Goal: Leave review/rating: Share an evaluation or opinion about a product, service, or content

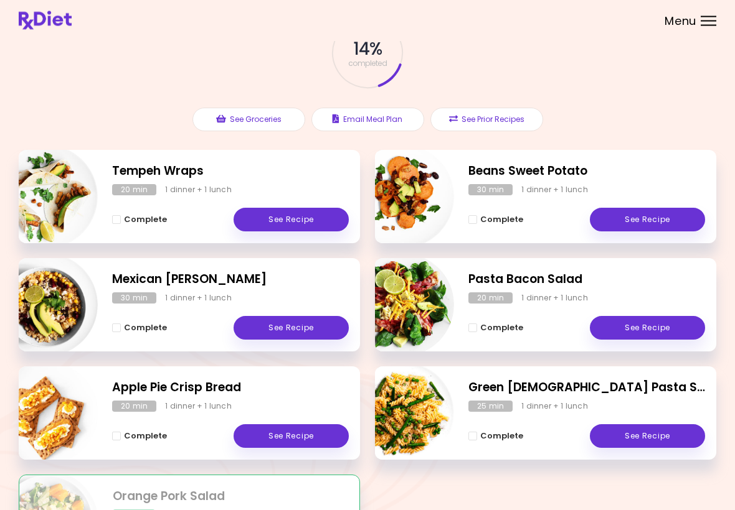
scroll to position [78, 0]
click at [292, 311] on div "Complete See Recipe" at bounding box center [230, 322] width 237 height 36
click at [293, 324] on link "See Recipe" at bounding box center [290, 328] width 115 height 24
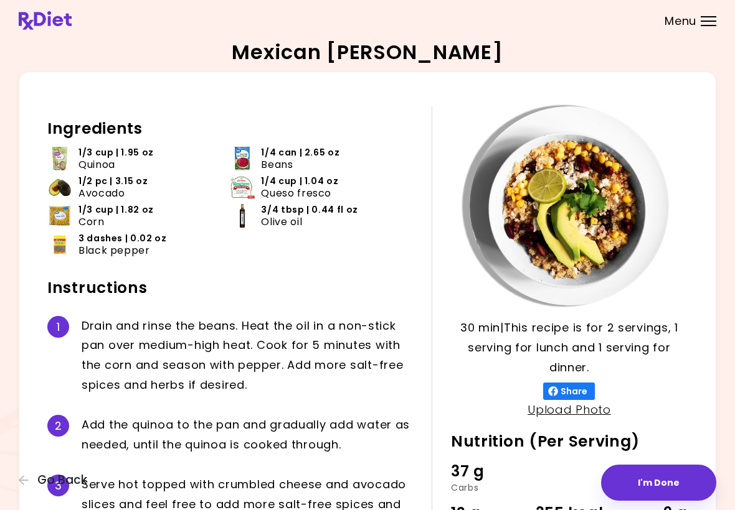
click at [44, 480] on span "Go Back" at bounding box center [62, 481] width 50 height 14
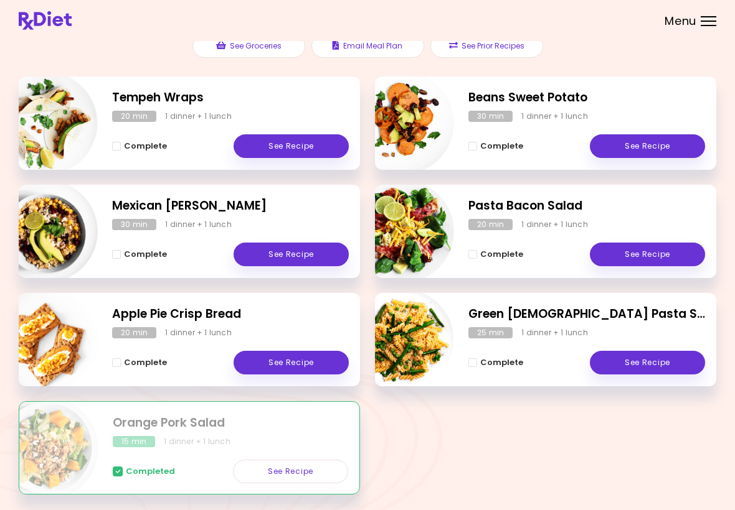
scroll to position [141, 0]
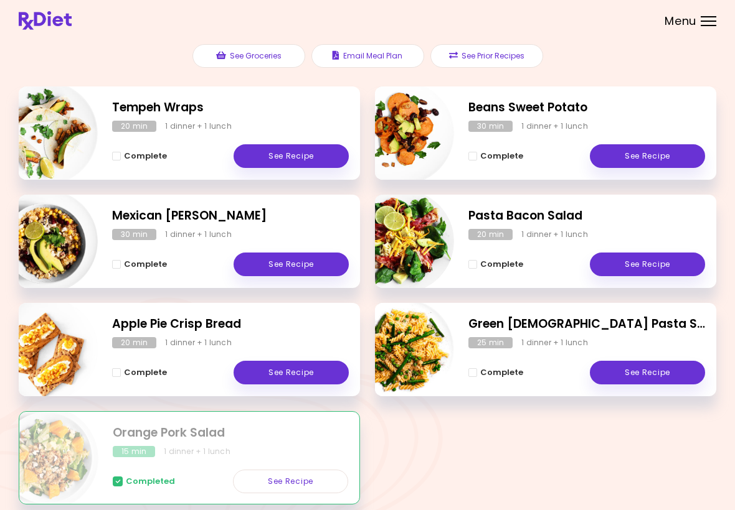
click at [313, 260] on link "See Recipe" at bounding box center [290, 265] width 115 height 24
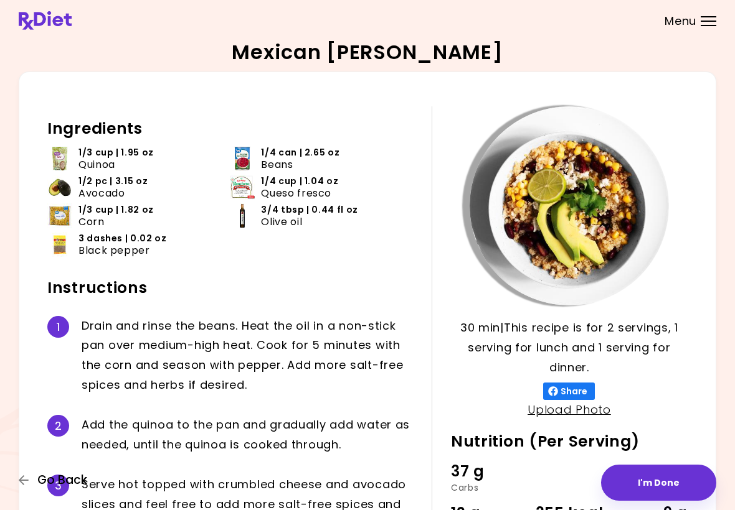
click at [21, 477] on icon "button" at bounding box center [24, 480] width 11 height 11
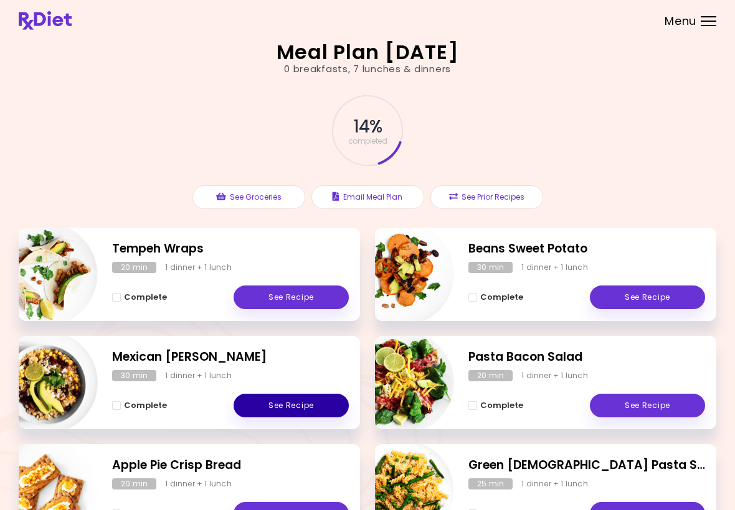
click at [299, 401] on link "See Recipe" at bounding box center [290, 406] width 115 height 24
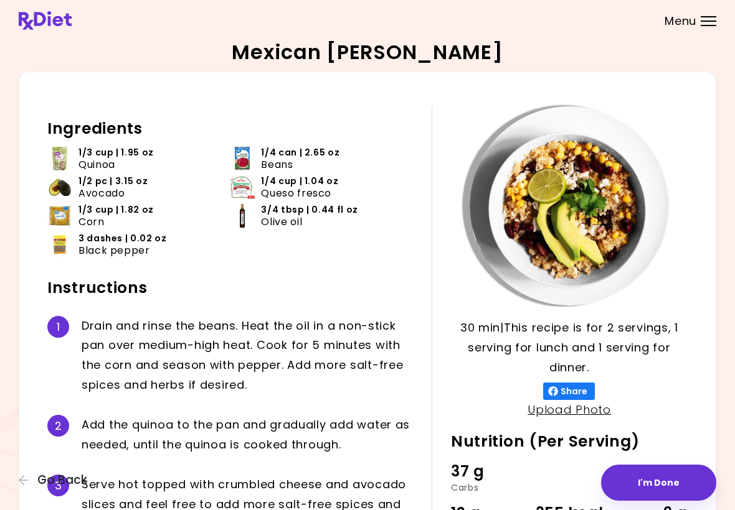
click at [16, 486] on div "Mexican Quinoa Risotto 30 min 30 min | This recipe is for 2 servings, 1 serving…" at bounding box center [367, 323] width 735 height 647
click at [34, 475] on button "Go Back" at bounding box center [56, 481] width 75 height 14
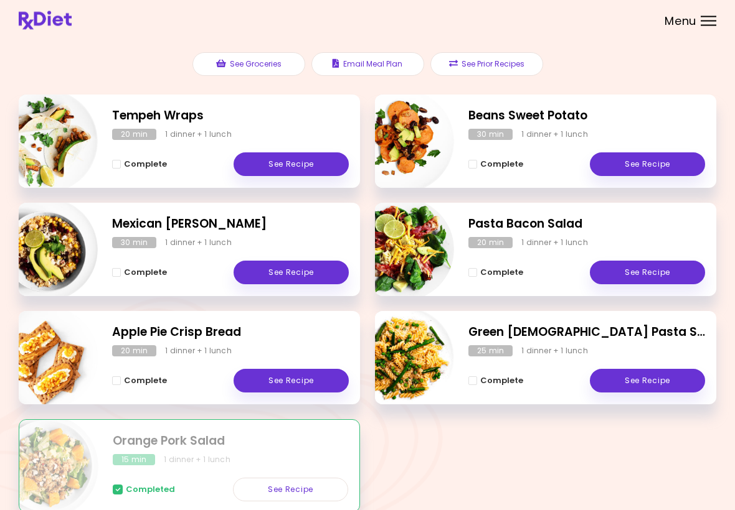
scroll to position [100, 0]
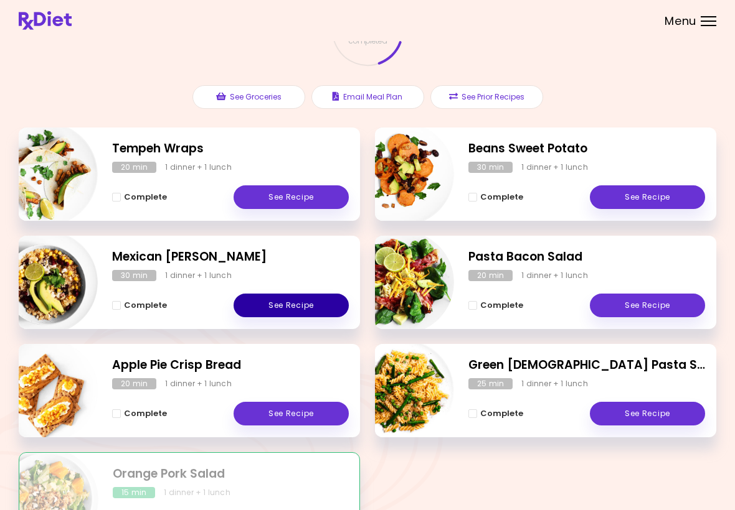
click at [272, 314] on link "See Recipe" at bounding box center [290, 306] width 115 height 24
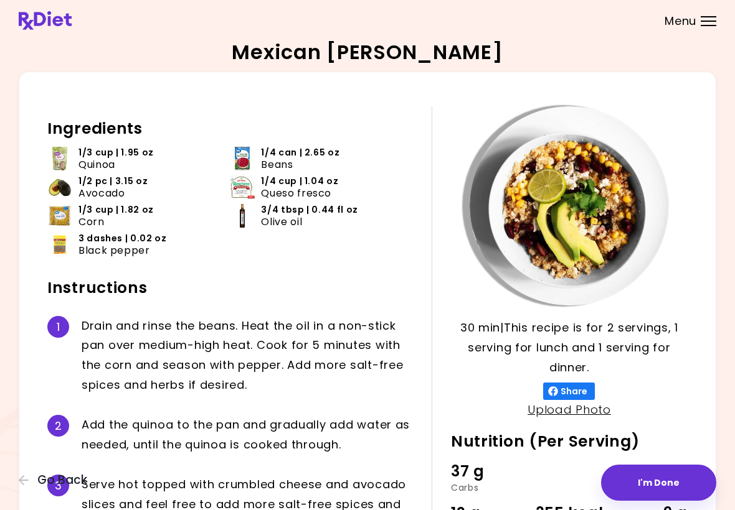
click at [653, 477] on button "I'm Done" at bounding box center [658, 483] width 115 height 36
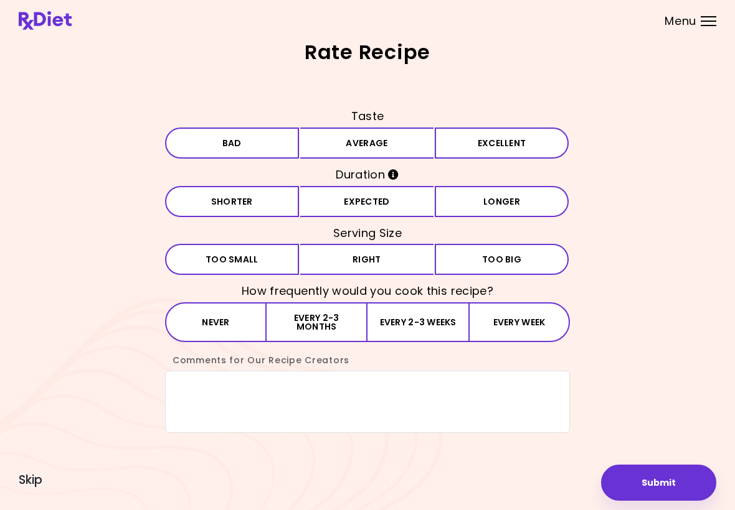
click at [388, 140] on button "Average" at bounding box center [367, 143] width 134 height 31
click at [400, 202] on button "Expected" at bounding box center [367, 201] width 134 height 31
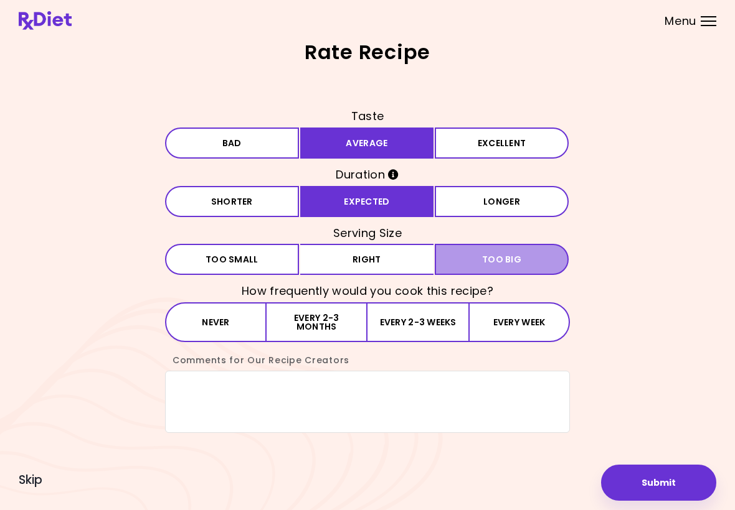
click at [497, 264] on span "Too big" at bounding box center [501, 259] width 39 height 9
click at [414, 329] on button "Every 2-3 weeks" at bounding box center [417, 323] width 101 height 40
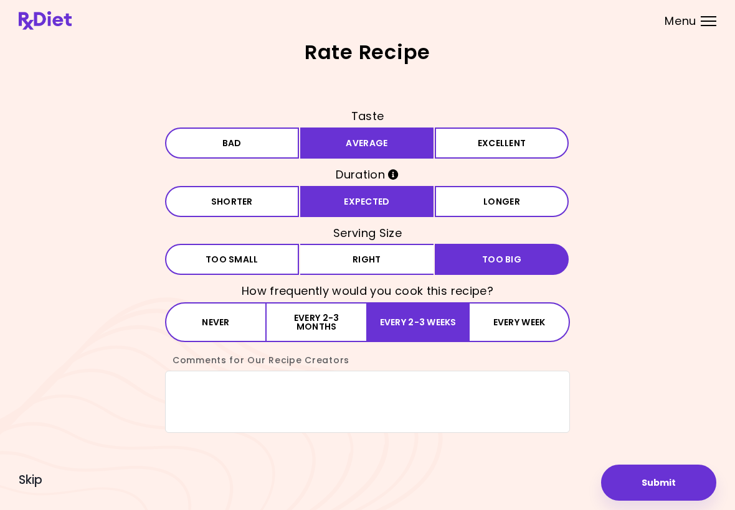
click at [663, 479] on button "Submit" at bounding box center [658, 483] width 115 height 36
